Goal: Go to known website: Access a specific website the user already knows

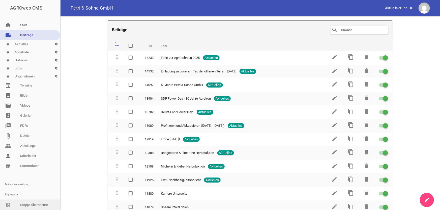
click at [29, 204] on link "sync_disabled Stoppe übernahme" at bounding box center [30, 205] width 60 height 10
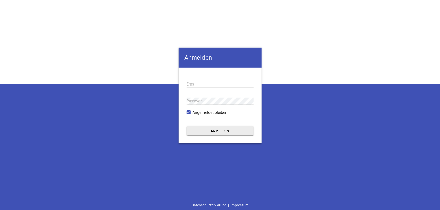
type input "info@pixel-kraft.de"
click at [219, 133] on button "Anmelden" at bounding box center [219, 130] width 67 height 9
